Goal: Entertainment & Leisure: Consume media (video, audio)

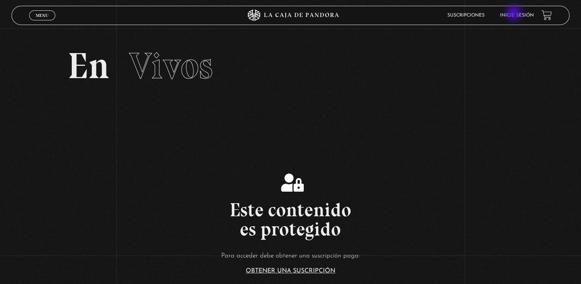
click at [515, 13] on link "Inicie sesión" at bounding box center [517, 15] width 34 height 5
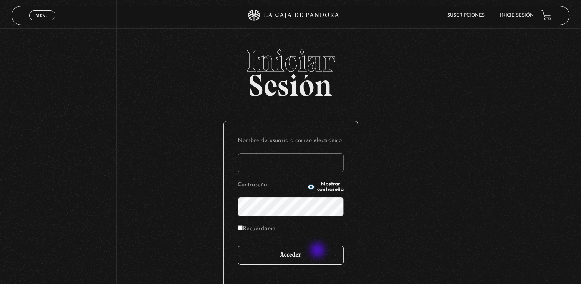
type input "machoporras43@gmail.com"
click at [319, 251] on input "Acceder" at bounding box center [291, 254] width 106 height 19
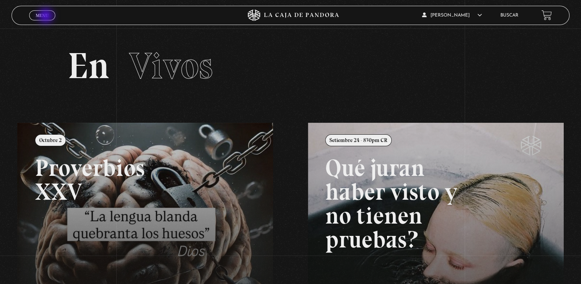
click at [47, 17] on span "Menu" at bounding box center [42, 15] width 13 height 5
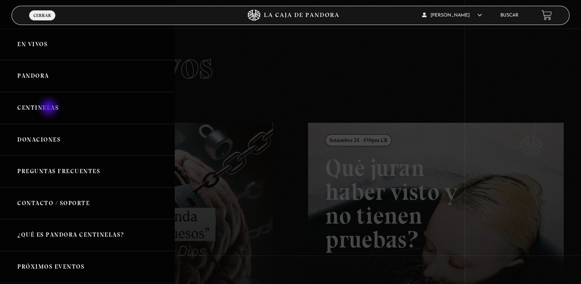
click at [50, 108] on link "Centinelas" at bounding box center [87, 108] width 174 height 32
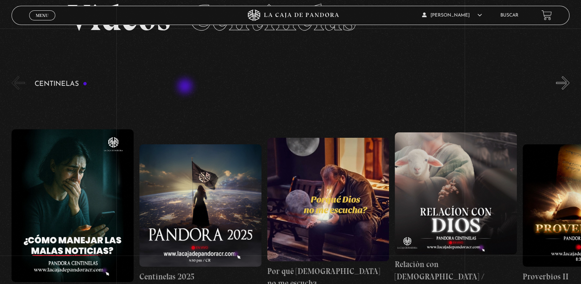
scroll to position [77, 0]
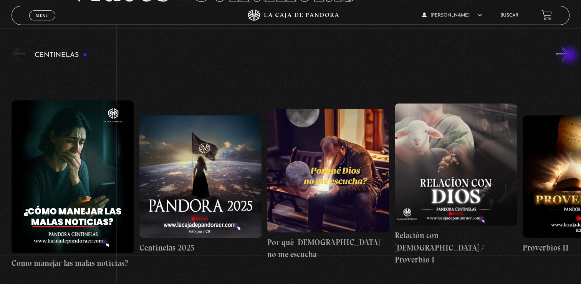
click at [570, 56] on button "»" at bounding box center [563, 53] width 13 height 13
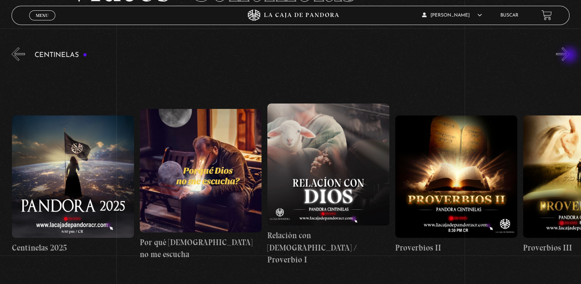
click at [570, 56] on button "»" at bounding box center [563, 53] width 13 height 13
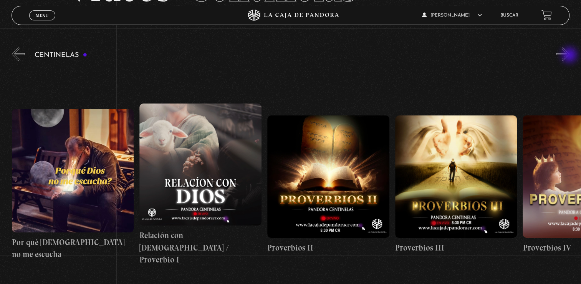
click at [570, 56] on button "»" at bounding box center [563, 53] width 13 height 13
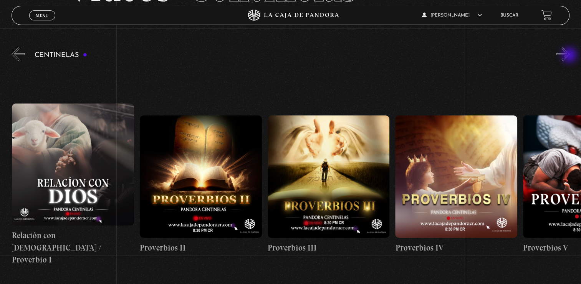
click at [570, 56] on button "»" at bounding box center [563, 53] width 13 height 13
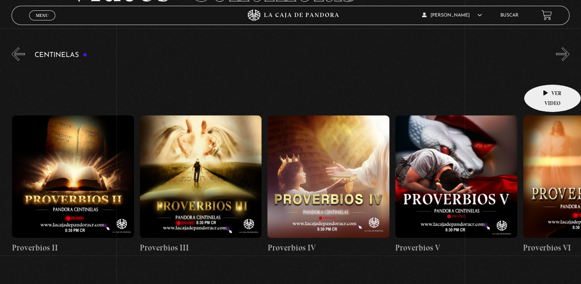
scroll to position [0, 511]
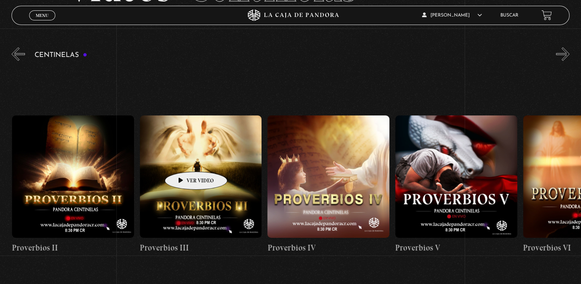
click at [184, 160] on figure at bounding box center [201, 176] width 122 height 122
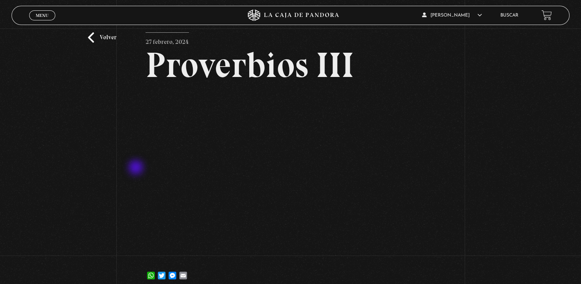
scroll to position [38, 0]
